Goal: Information Seeking & Learning: Check status

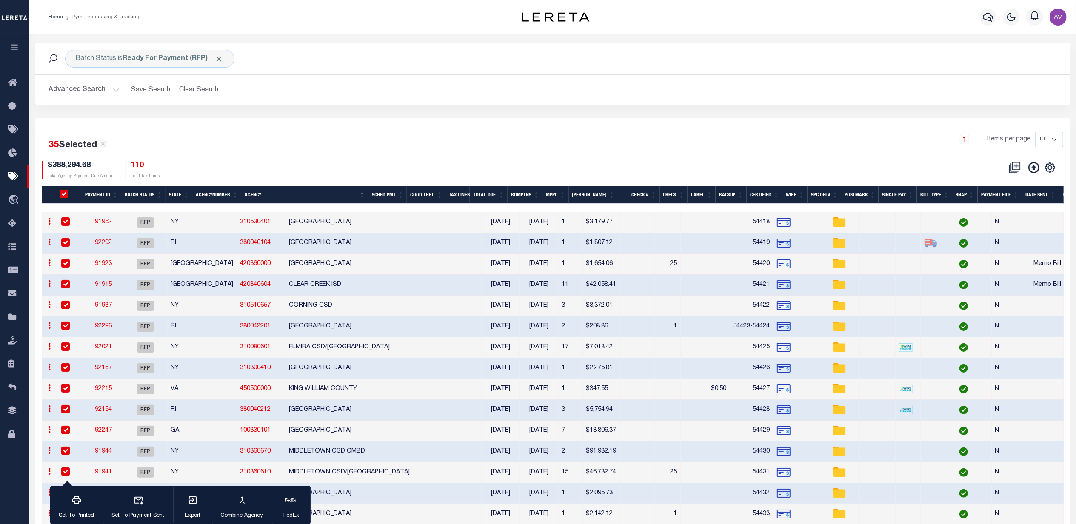
click at [68, 195] on input "PayeePmtBatchStatus" at bounding box center [64, 194] width 9 height 9
checkbox input "false"
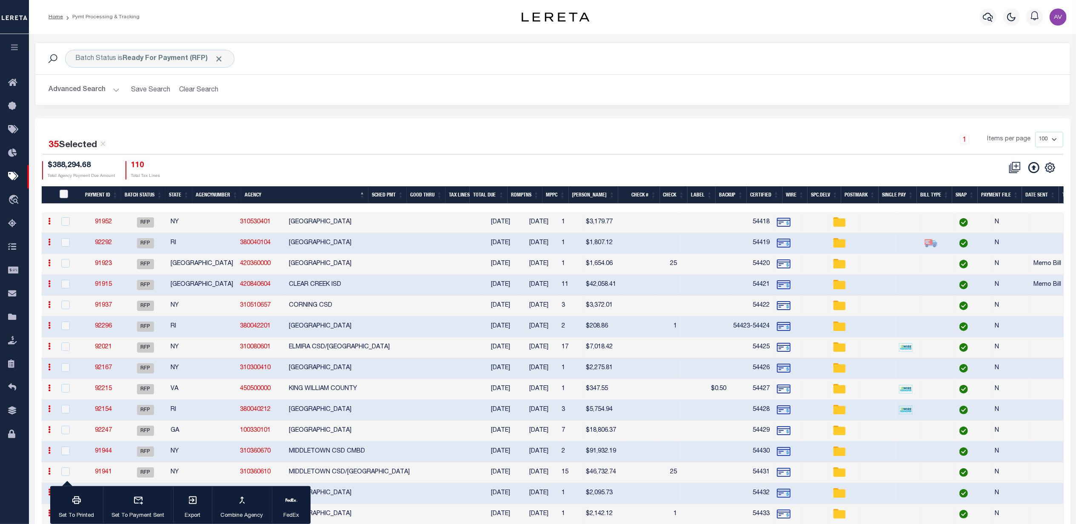
checkbox input "false"
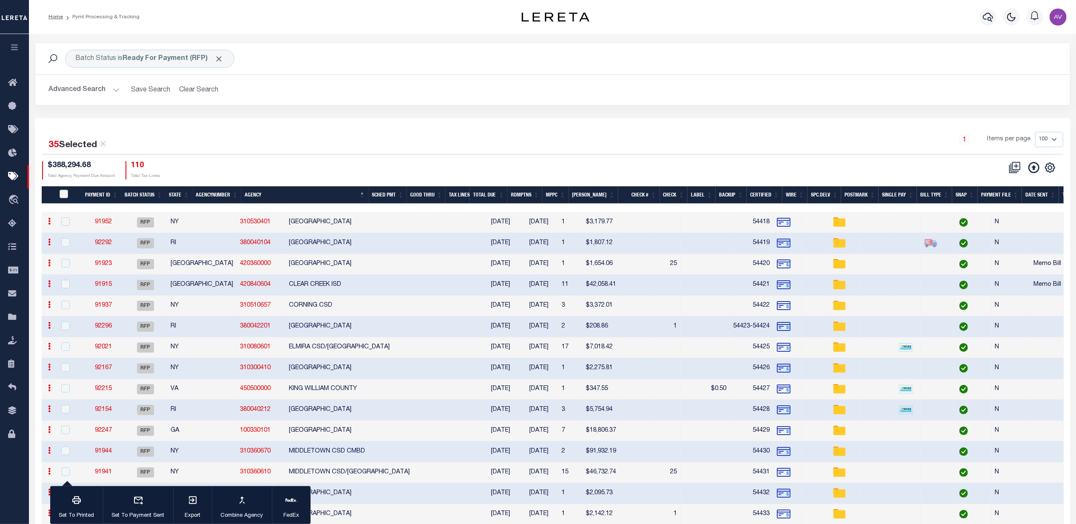
checkbox input "false"
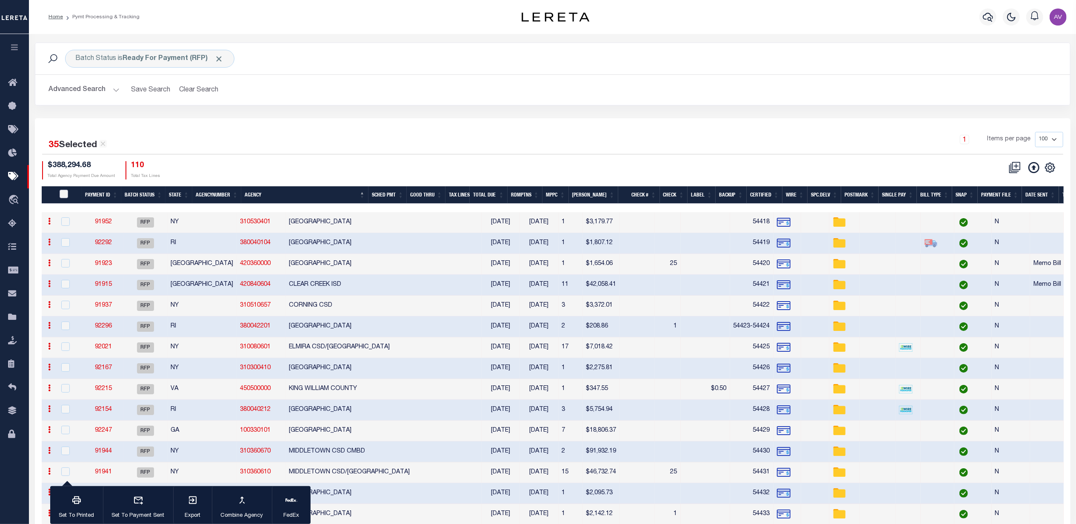
checkbox input "false"
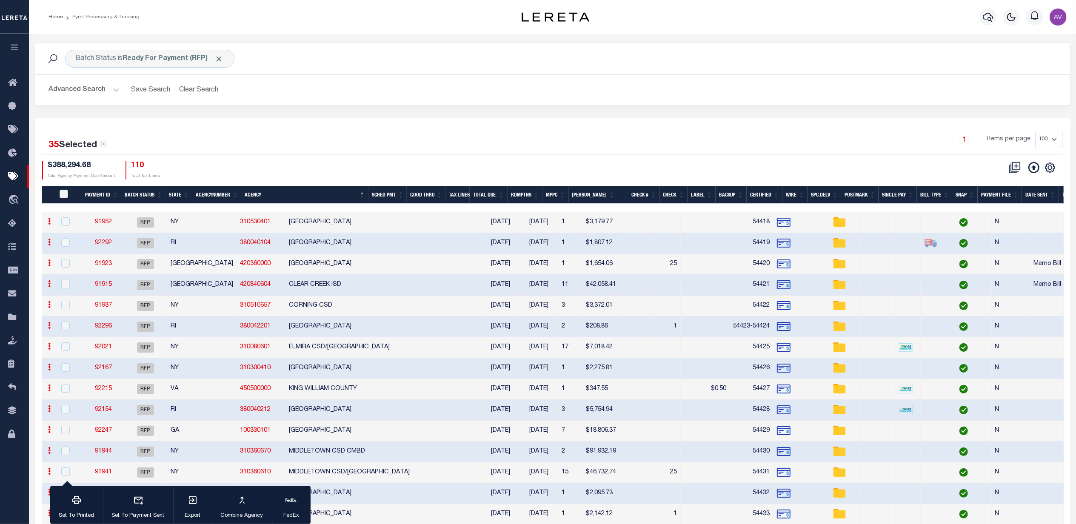
checkbox input "false"
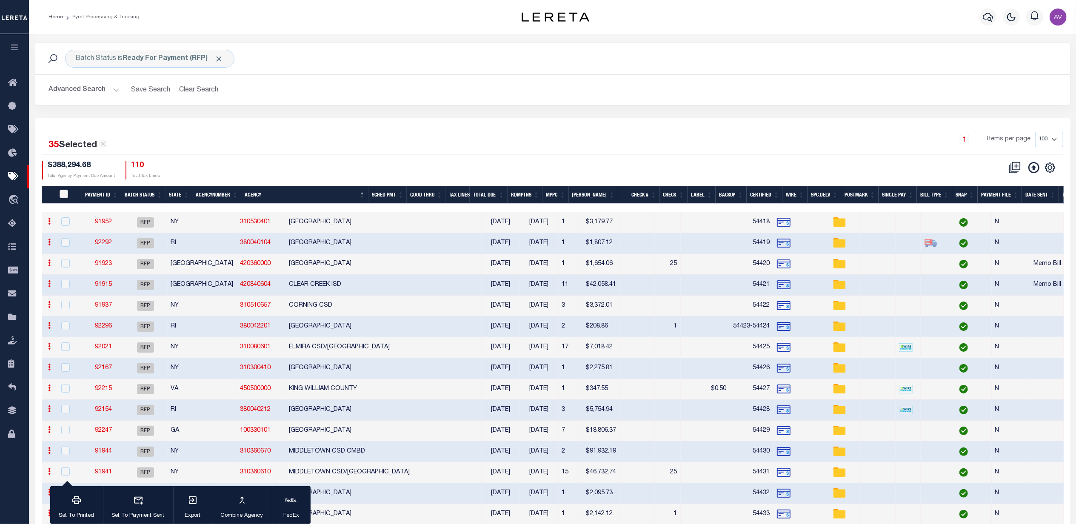
checkbox input "false"
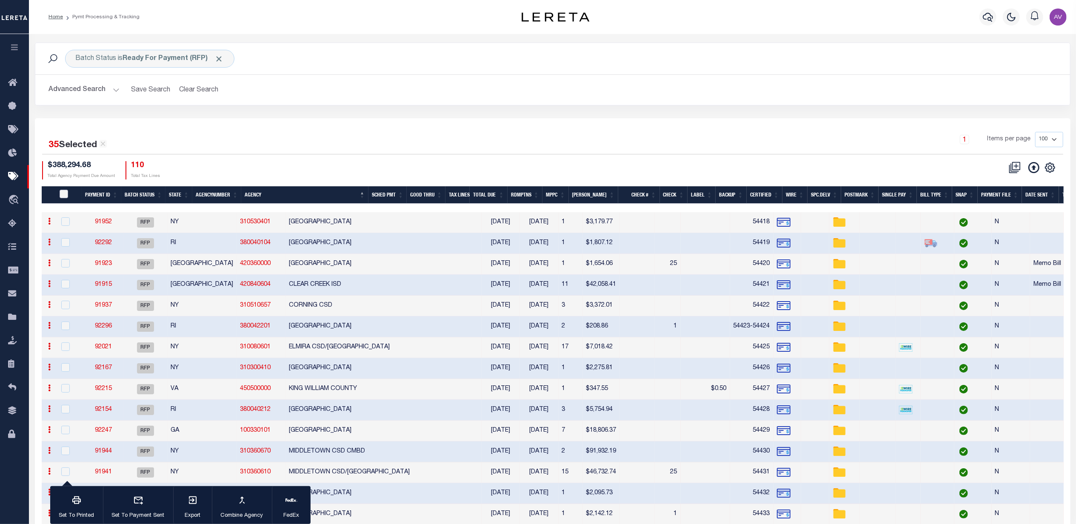
checkbox input "false"
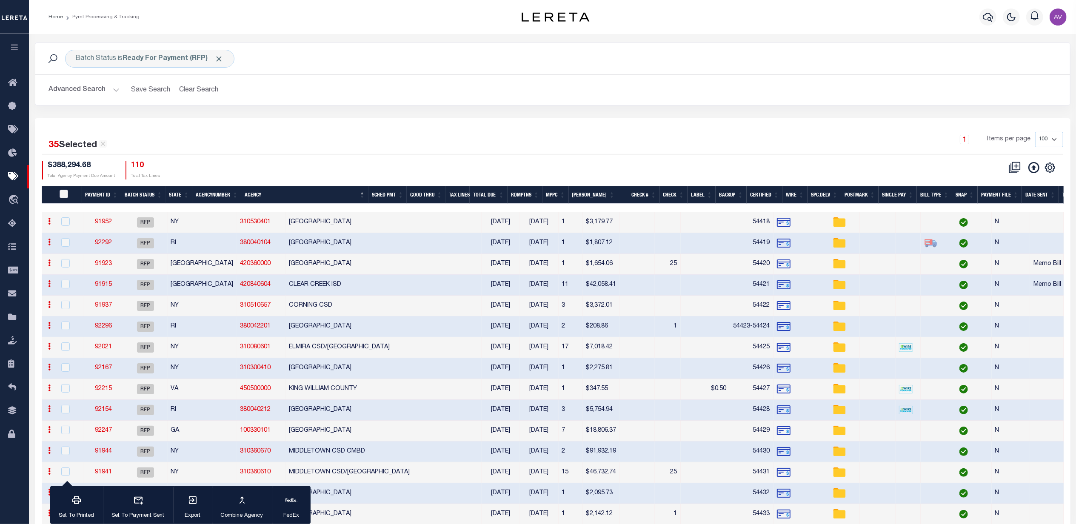
checkbox input "false"
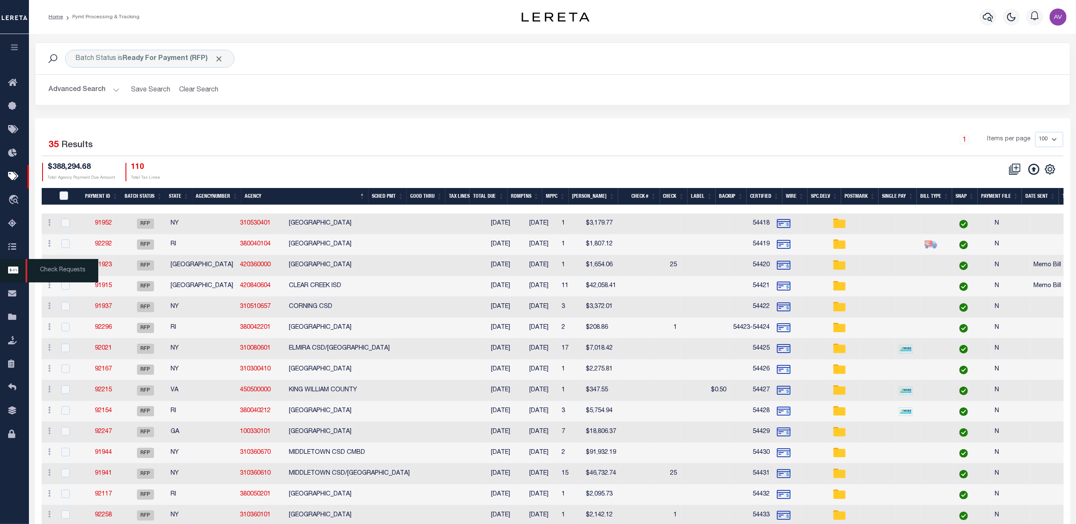
click at [12, 269] on icon at bounding box center [15, 271] width 14 height 11
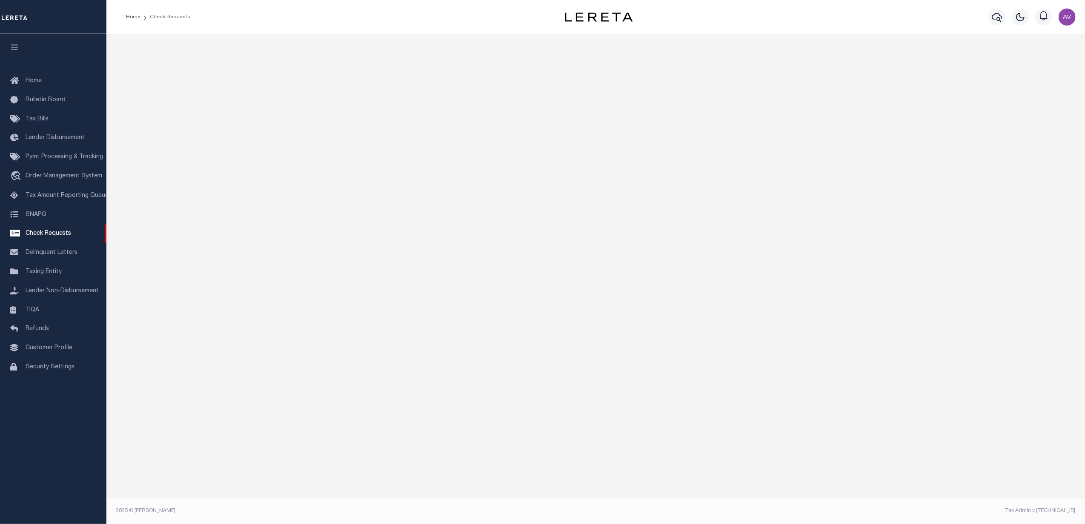
select select "50"
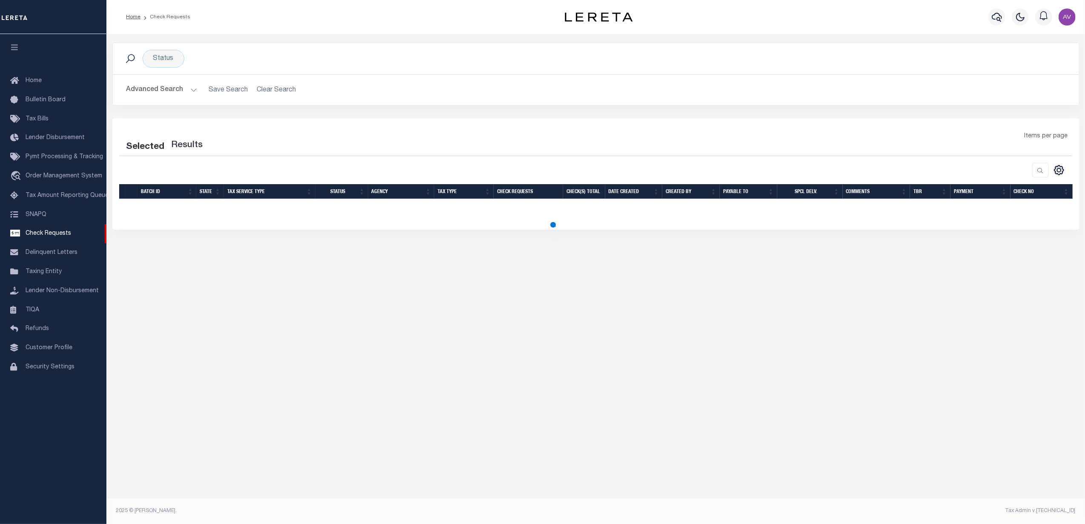
select select "50"
select select
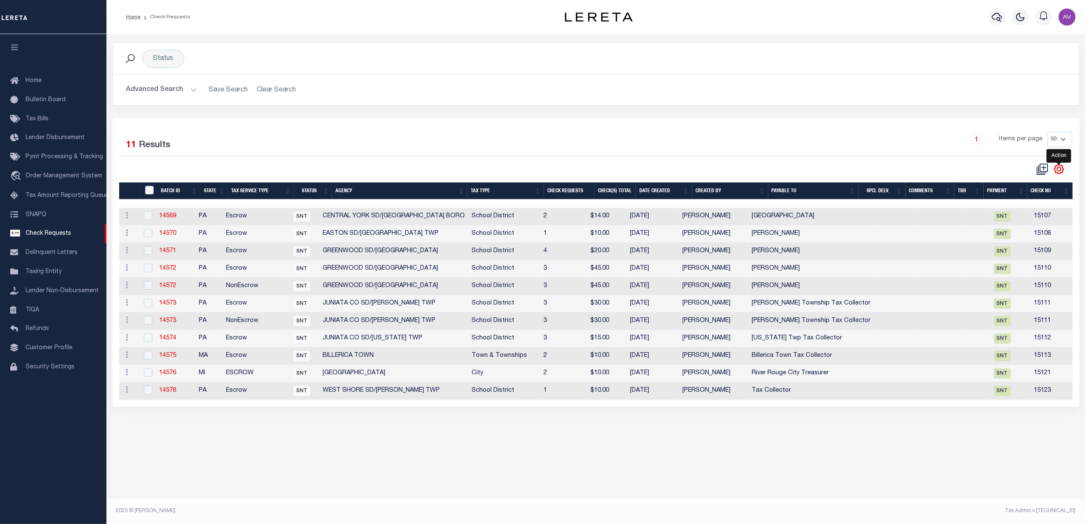
click at [1059, 171] on icon "" at bounding box center [1058, 169] width 11 height 11
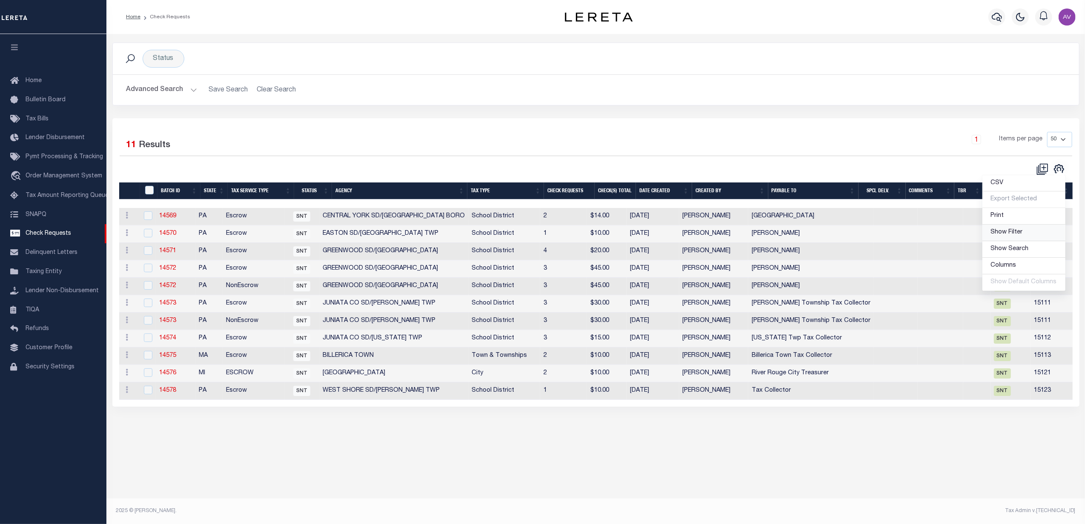
click at [1018, 235] on span "Show Filter" at bounding box center [1007, 232] width 32 height 6
select select
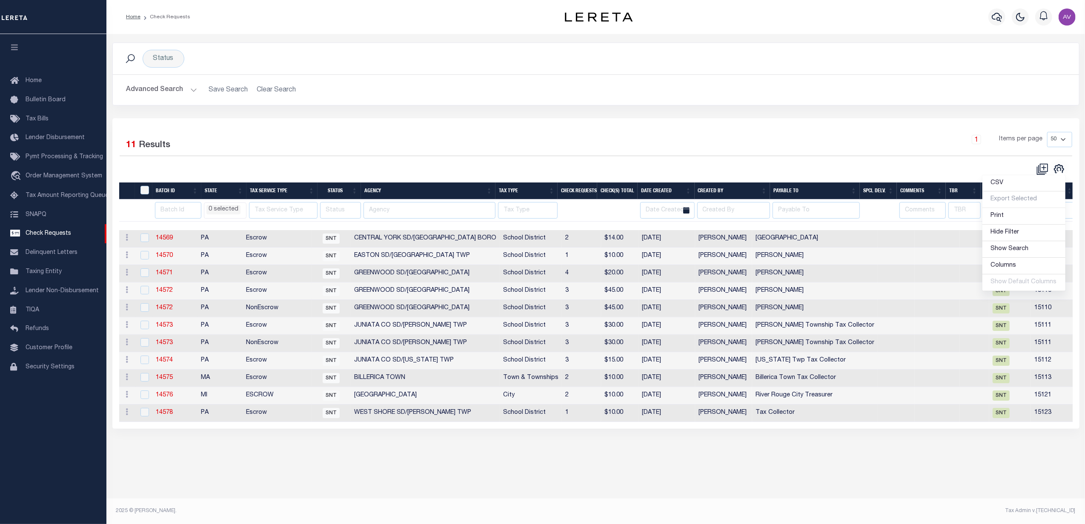
click at [566, 140] on div "1 Items per page 10 25 50 100" at bounding box center [716, 143] width 711 height 22
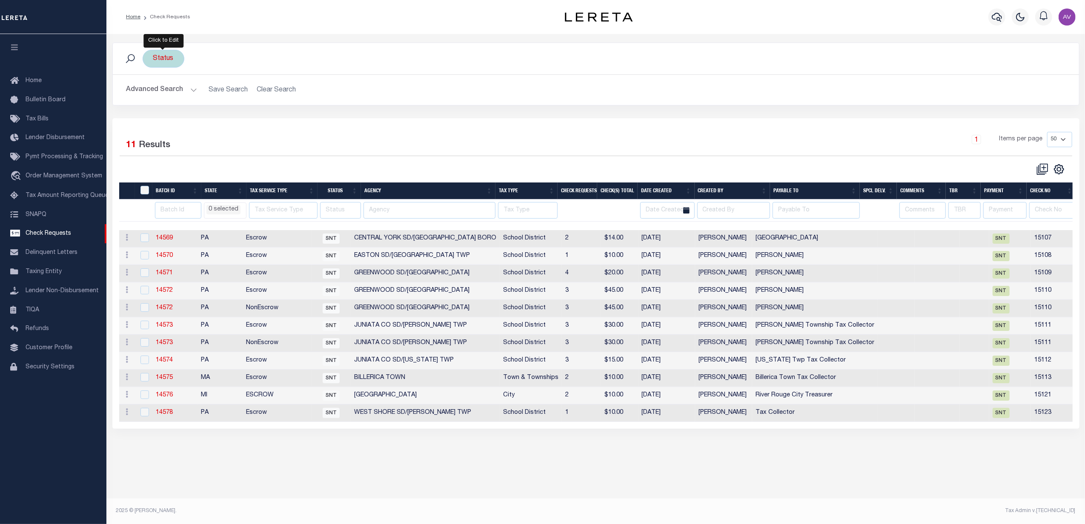
click at [169, 63] on div "Status" at bounding box center [164, 59] width 42 height 18
click at [174, 98] on select "Approval Needed (APN) Batching In Progress (BIP) Check Returned (CKR) Cleared a…" at bounding box center [216, 100] width 125 height 16
click at [336, 126] on div "Selected 11 Results 1 Items per page 10 25 50 100" at bounding box center [595, 273] width 967 height 311
click at [164, 214] on input "number" at bounding box center [178, 210] width 46 height 17
type input "14597"
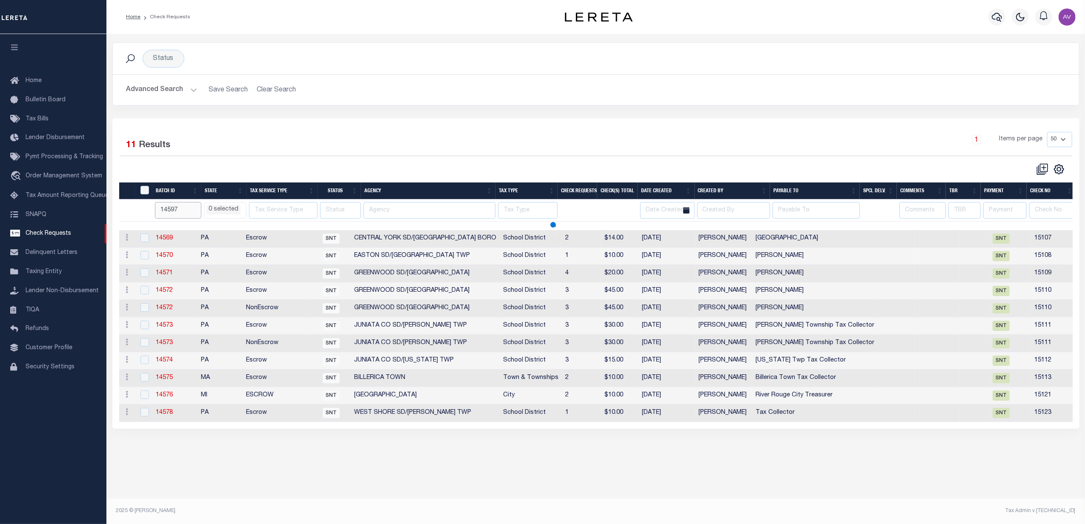
select select
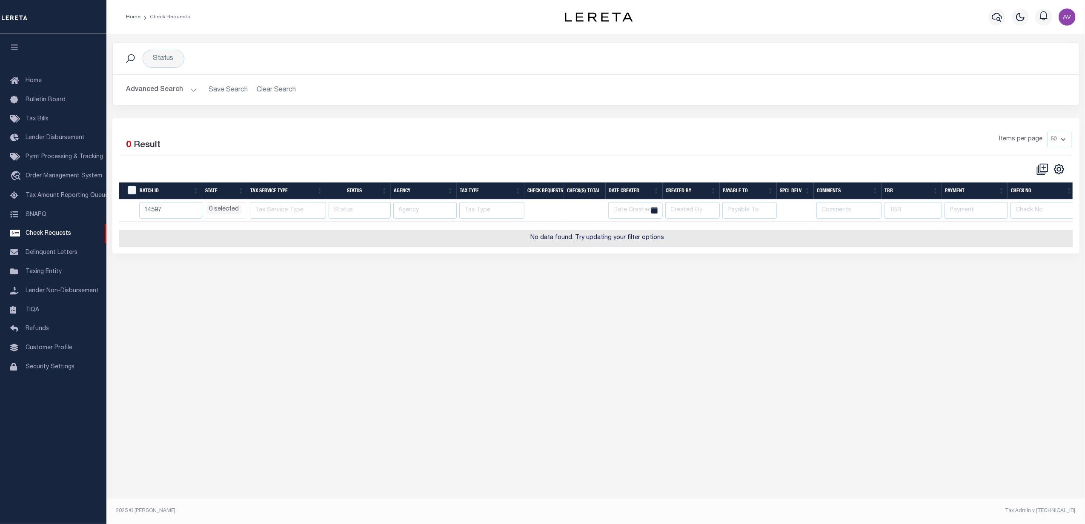
click at [177, 94] on button "Advanced Search" at bounding box center [161, 90] width 71 height 17
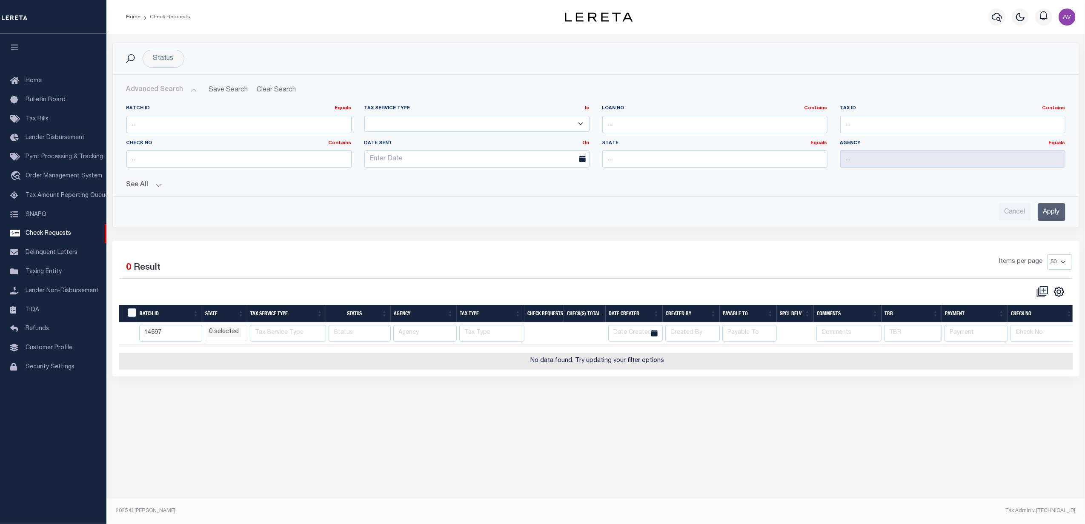
click at [1045, 211] on input "Apply" at bounding box center [1051, 211] width 28 height 17
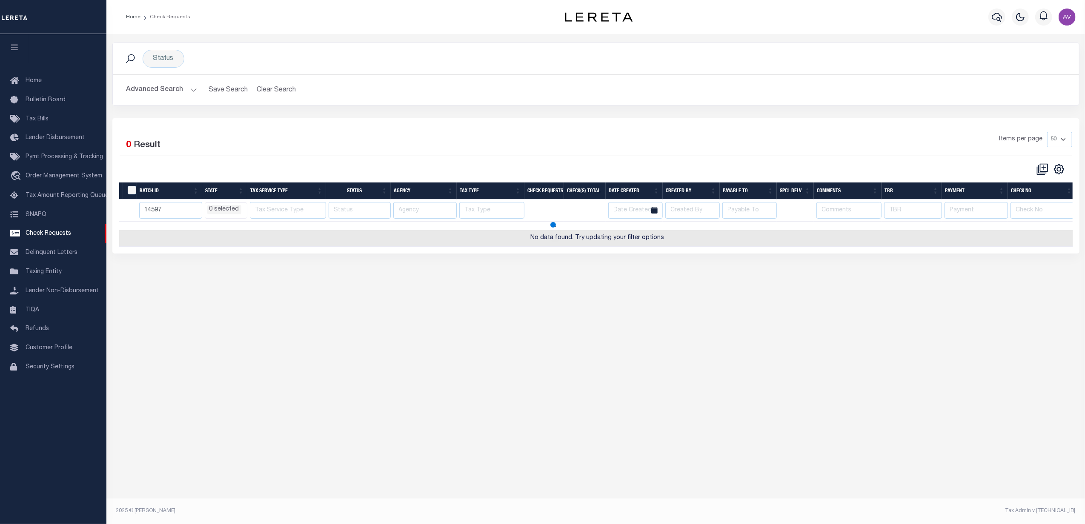
select select
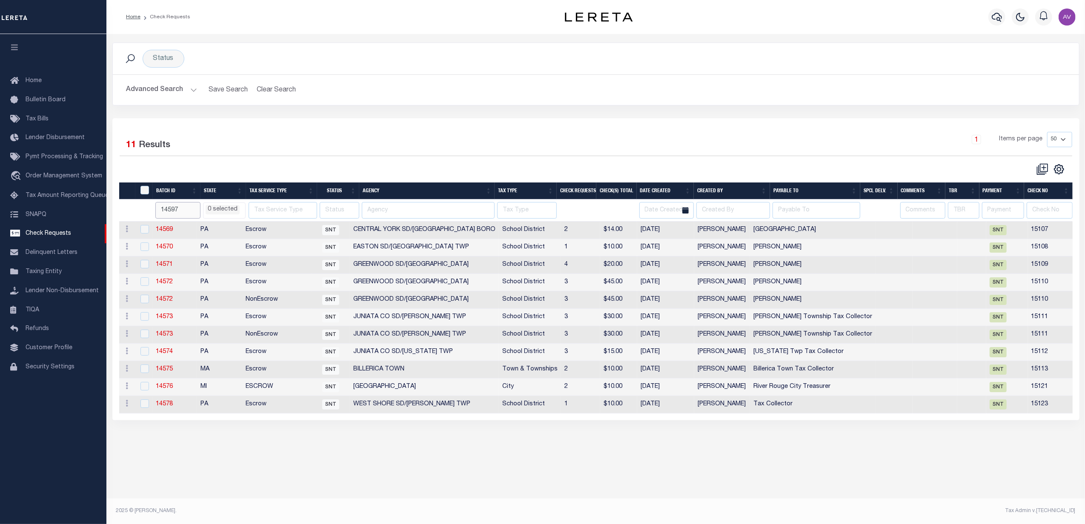
click at [184, 210] on input "14597" at bounding box center [177, 210] width 45 height 17
select select
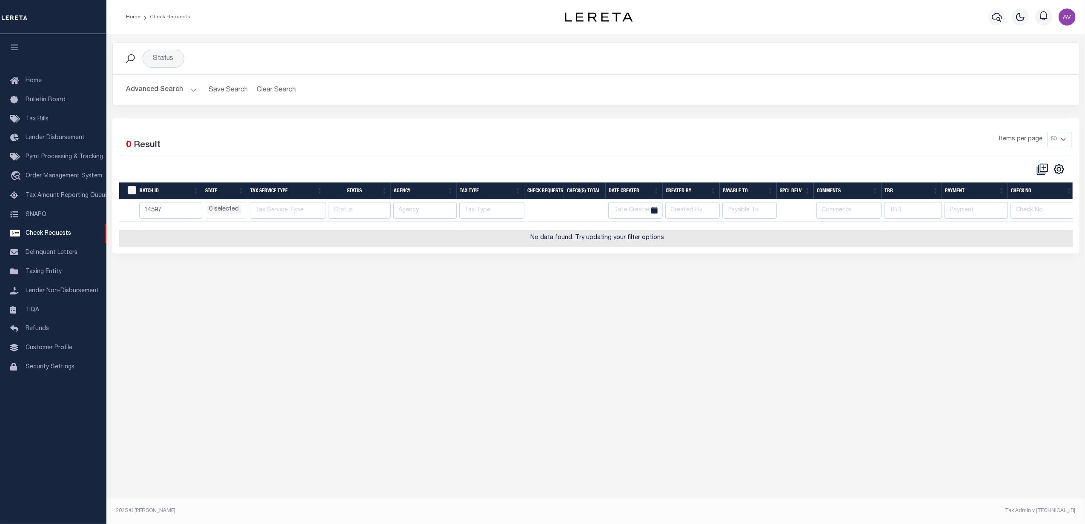
click at [268, 150] on div "Selected 0 Result" at bounding box center [234, 144] width 228 height 24
click at [172, 217] on input "14597" at bounding box center [170, 210] width 63 height 17
type input "14597"
select select
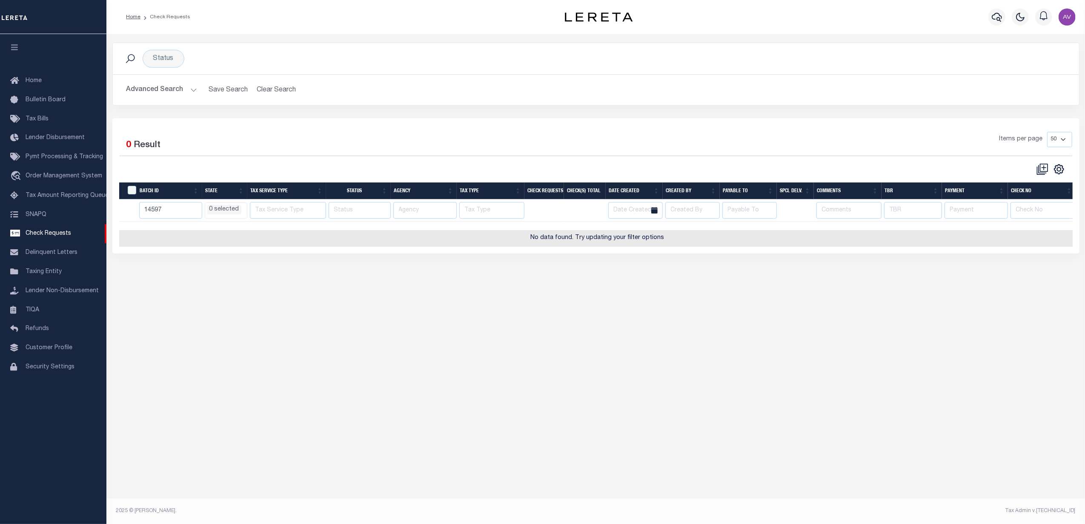
click at [170, 212] on input "14597" at bounding box center [170, 210] width 63 height 17
click at [170, 211] on input "14597" at bounding box center [170, 210] width 63 height 17
click at [261, 84] on button "Clear Search" at bounding box center [276, 90] width 46 height 17
select select
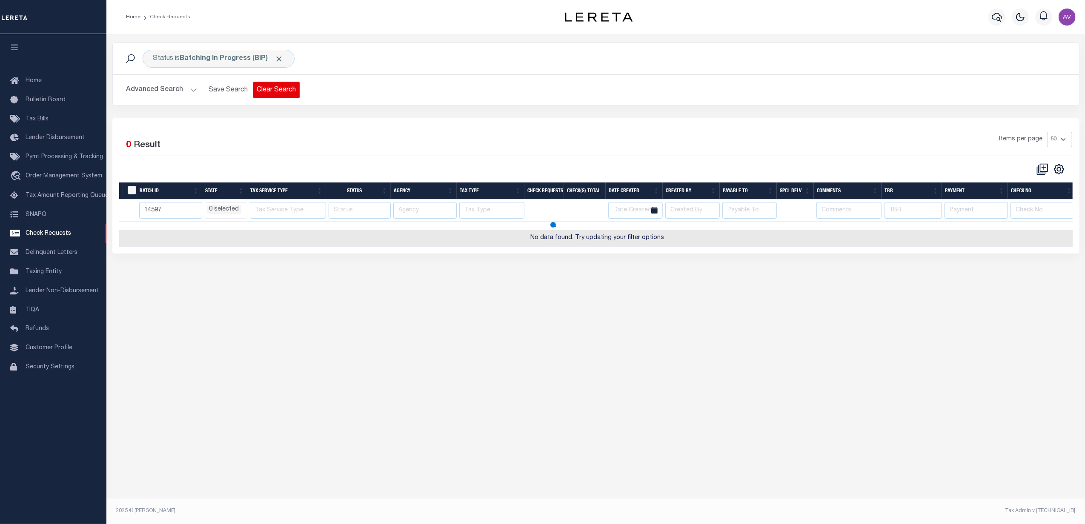
select select
click at [276, 60] on span "Click to Remove" at bounding box center [279, 58] width 9 height 9
click at [163, 91] on button "Advanced Search" at bounding box center [161, 90] width 71 height 17
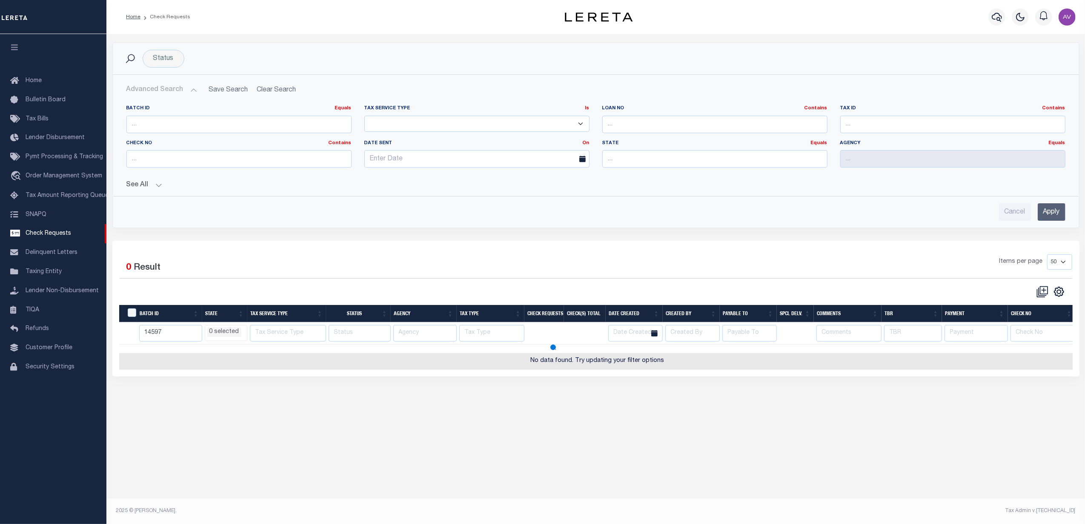
click at [145, 187] on button "See All" at bounding box center [595, 185] width 939 height 8
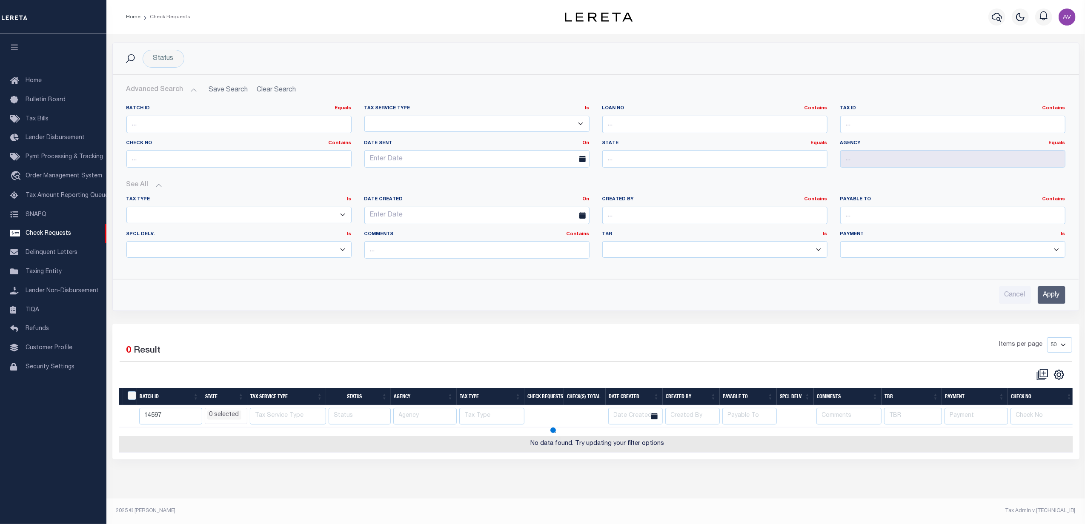
click at [1047, 303] on input "Apply" at bounding box center [1051, 294] width 28 height 17
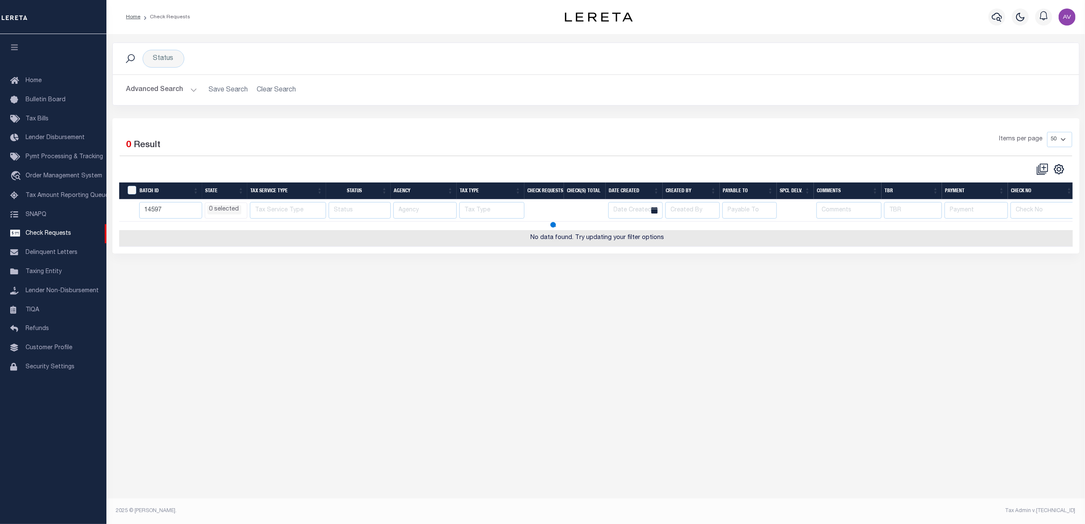
click at [151, 92] on button "Advanced Search" at bounding box center [161, 90] width 71 height 17
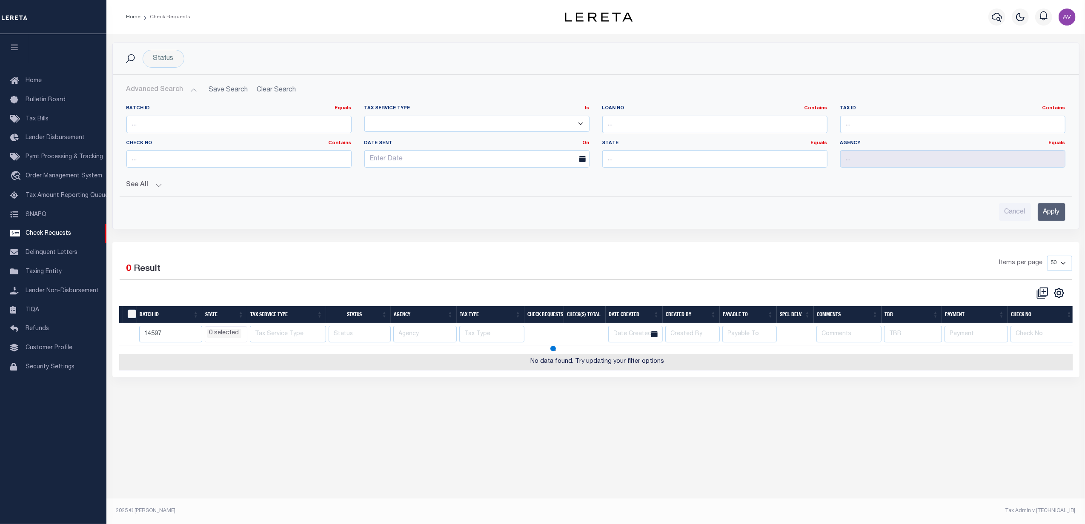
click at [153, 188] on button "See All" at bounding box center [595, 185] width 939 height 8
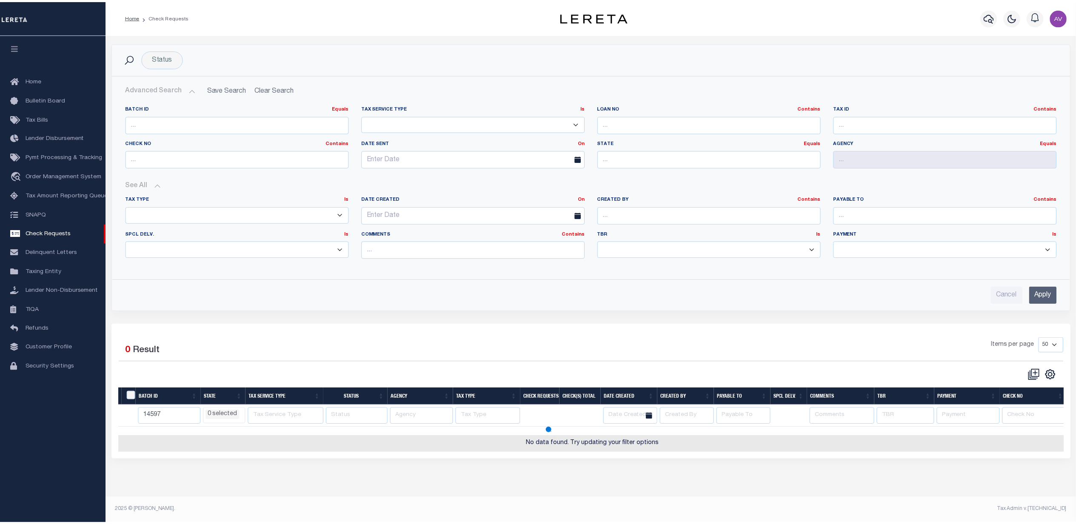
select select
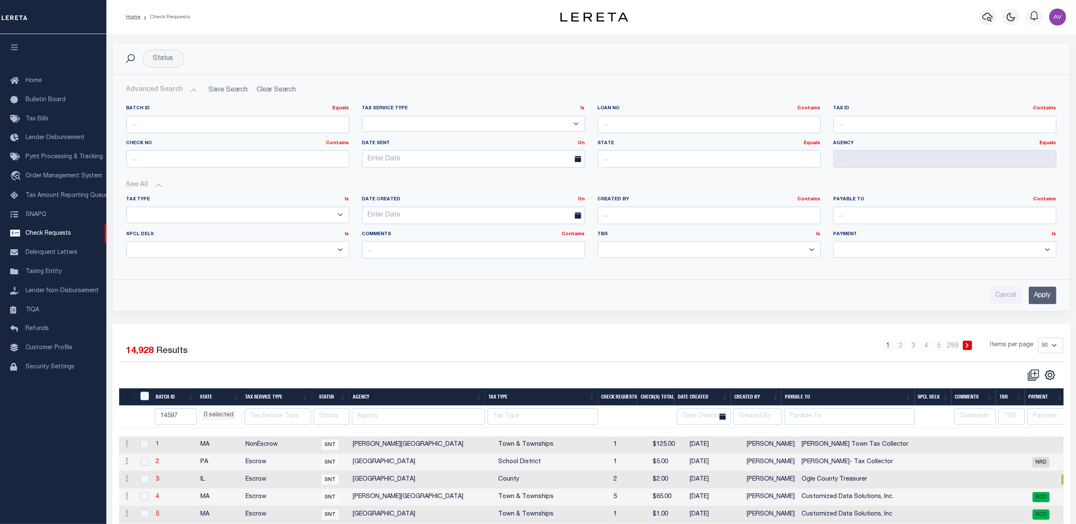
click at [166, 115] on div "Batch Id Equals Equals Is Not Equal To Is Greater Than Is Less Than" at bounding box center [237, 119] width 223 height 28
drag, startPoint x: 166, startPoint y: 123, endPoint x: 177, endPoint y: 126, distance: 12.0
click at [167, 123] on input "number" at bounding box center [237, 124] width 223 height 17
type input "1"
select select
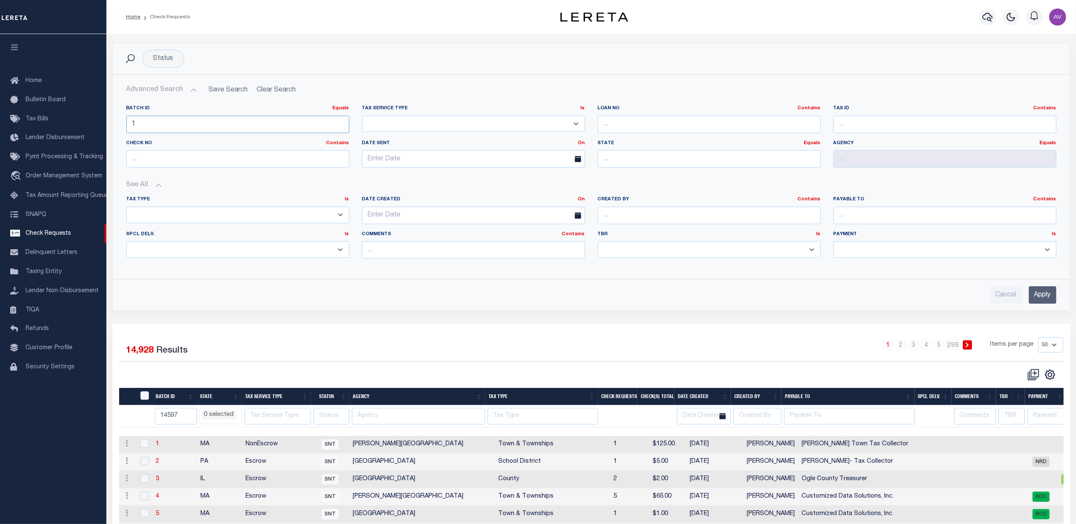
select select
type input "14597"
click at [1044, 292] on input "Apply" at bounding box center [1043, 294] width 28 height 17
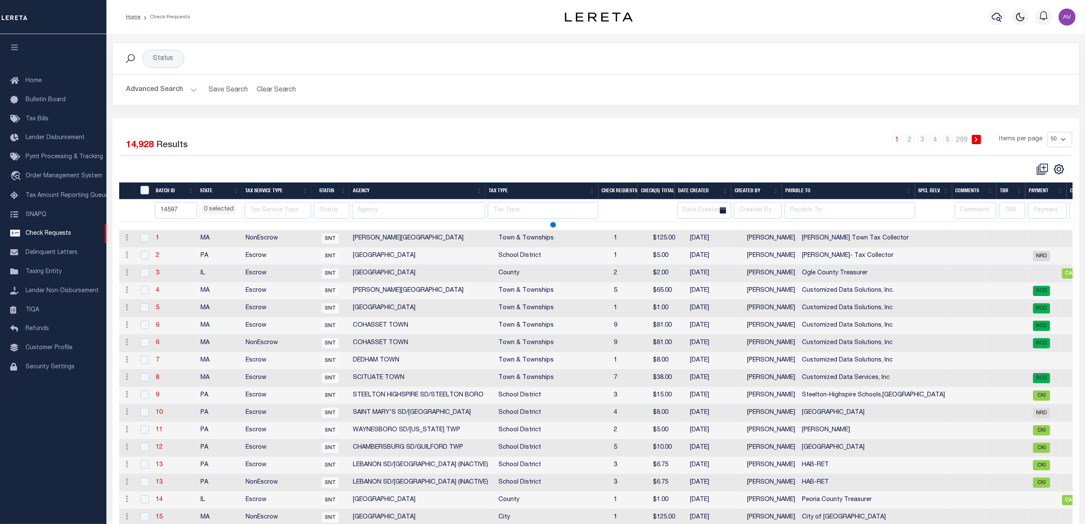
select select
